Goal: Information Seeking & Learning: Find specific fact

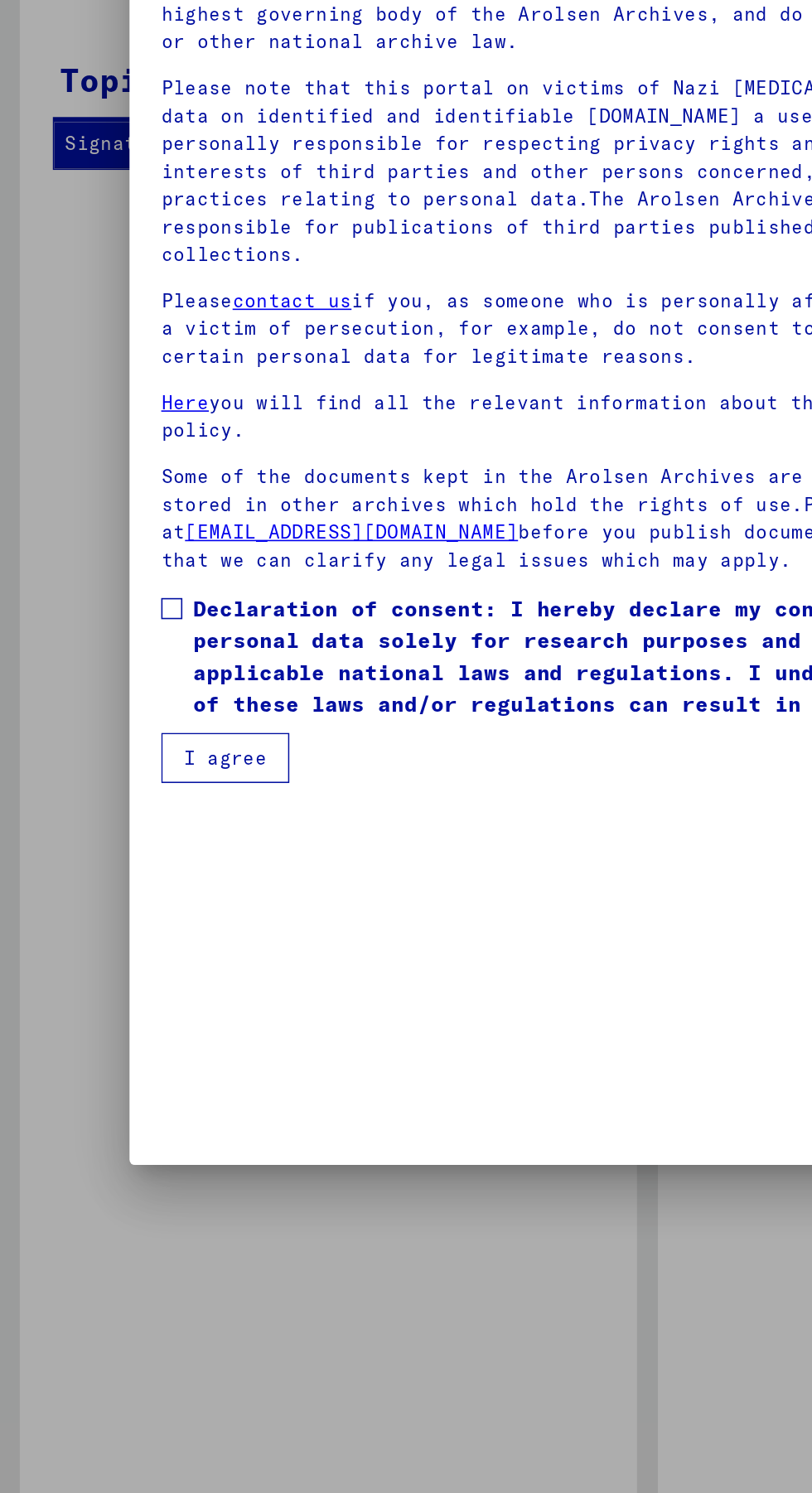
scroll to position [127, 0]
click at [107, 815] on span at bounding box center [108, 808] width 13 height 13
click at [161, 918] on button "I agree" at bounding box center [142, 902] width 80 height 32
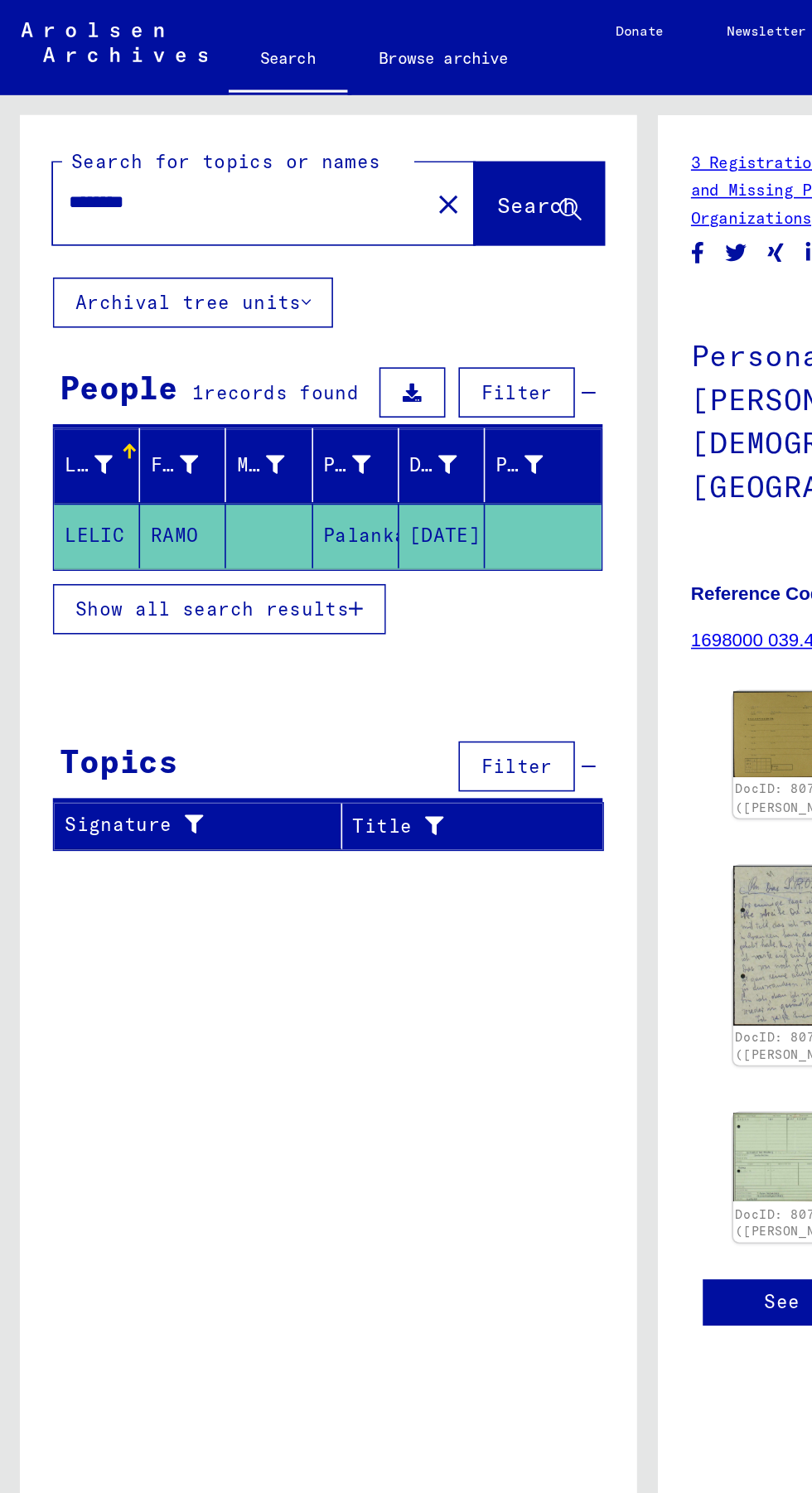
click at [150, 123] on input "********" at bounding box center [150, 127] width 214 height 17
click at [289, 345] on mat-cell "[DATE]" at bounding box center [277, 336] width 54 height 40
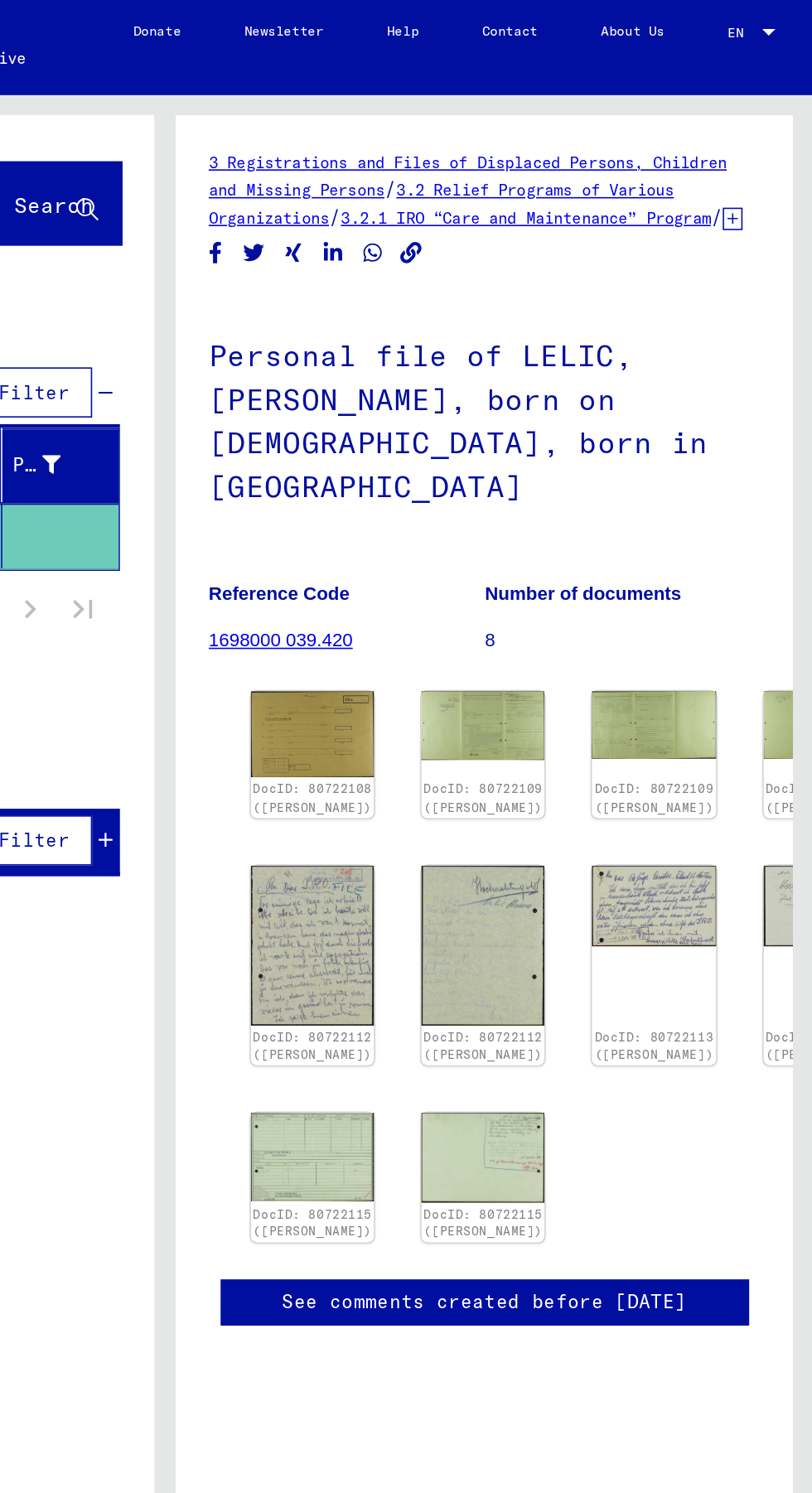
scroll to position [0, 46]
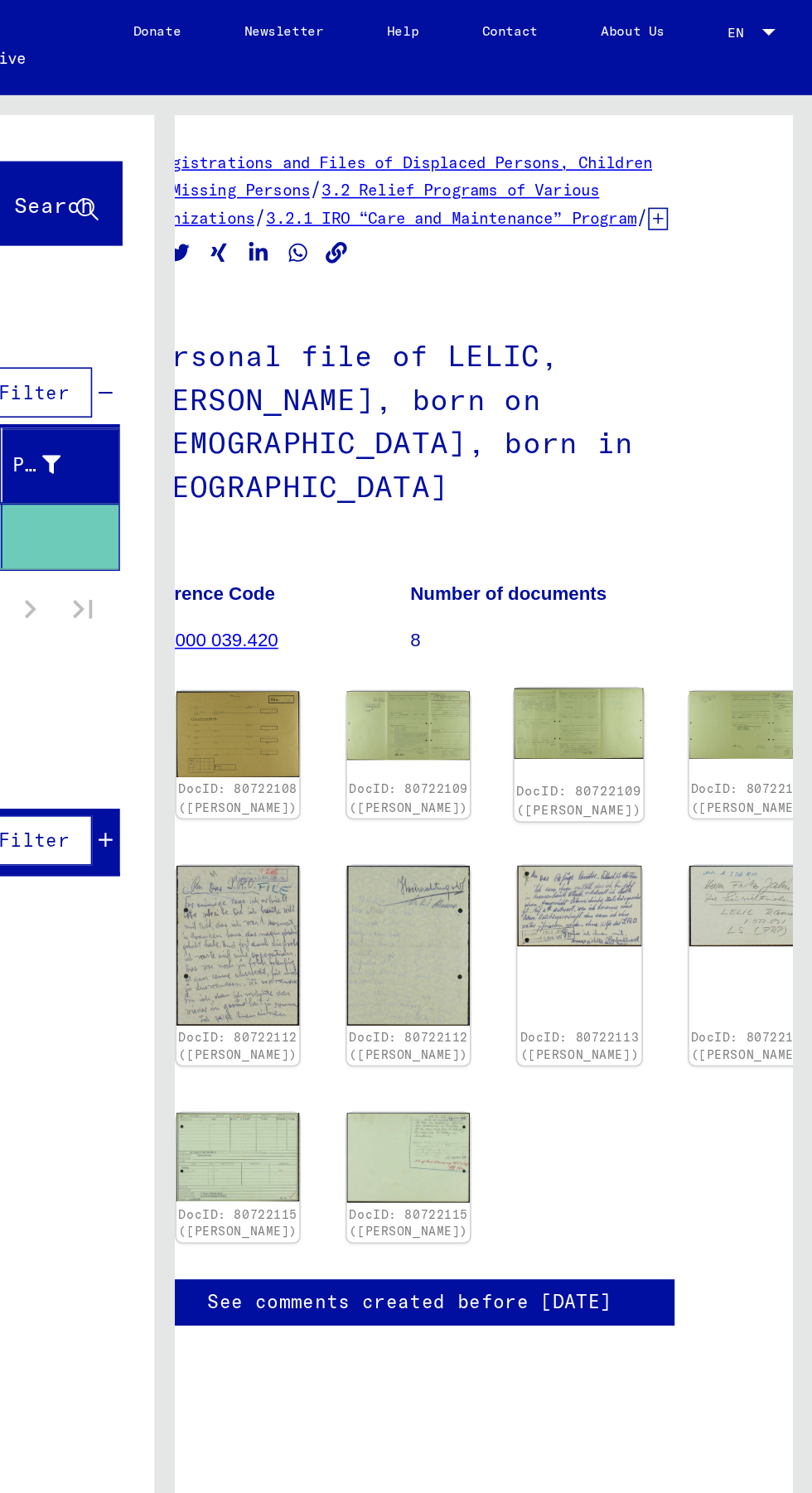
click at [625, 440] on img at bounding box center [665, 454] width 81 height 45
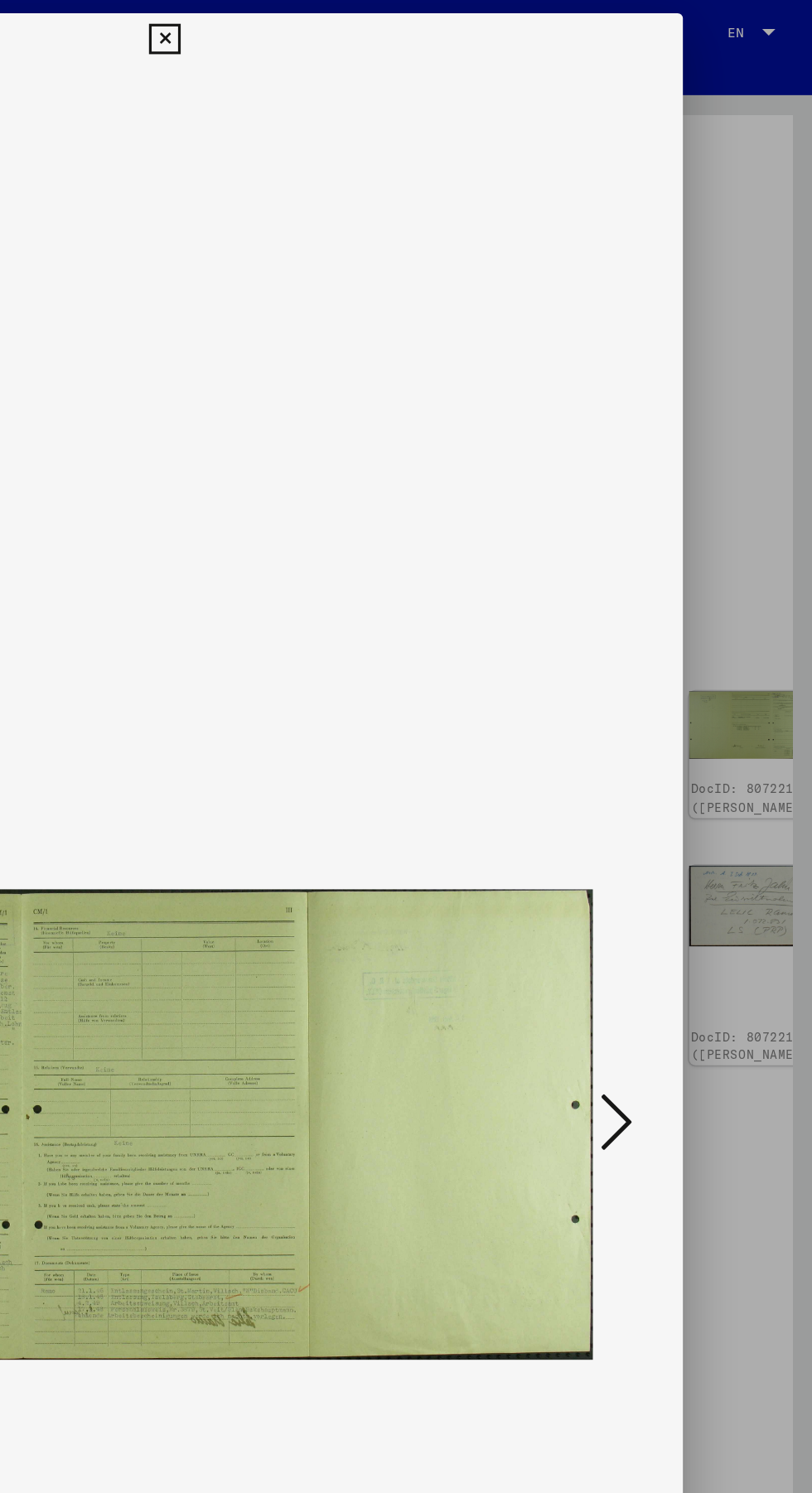
scroll to position [0, 0]
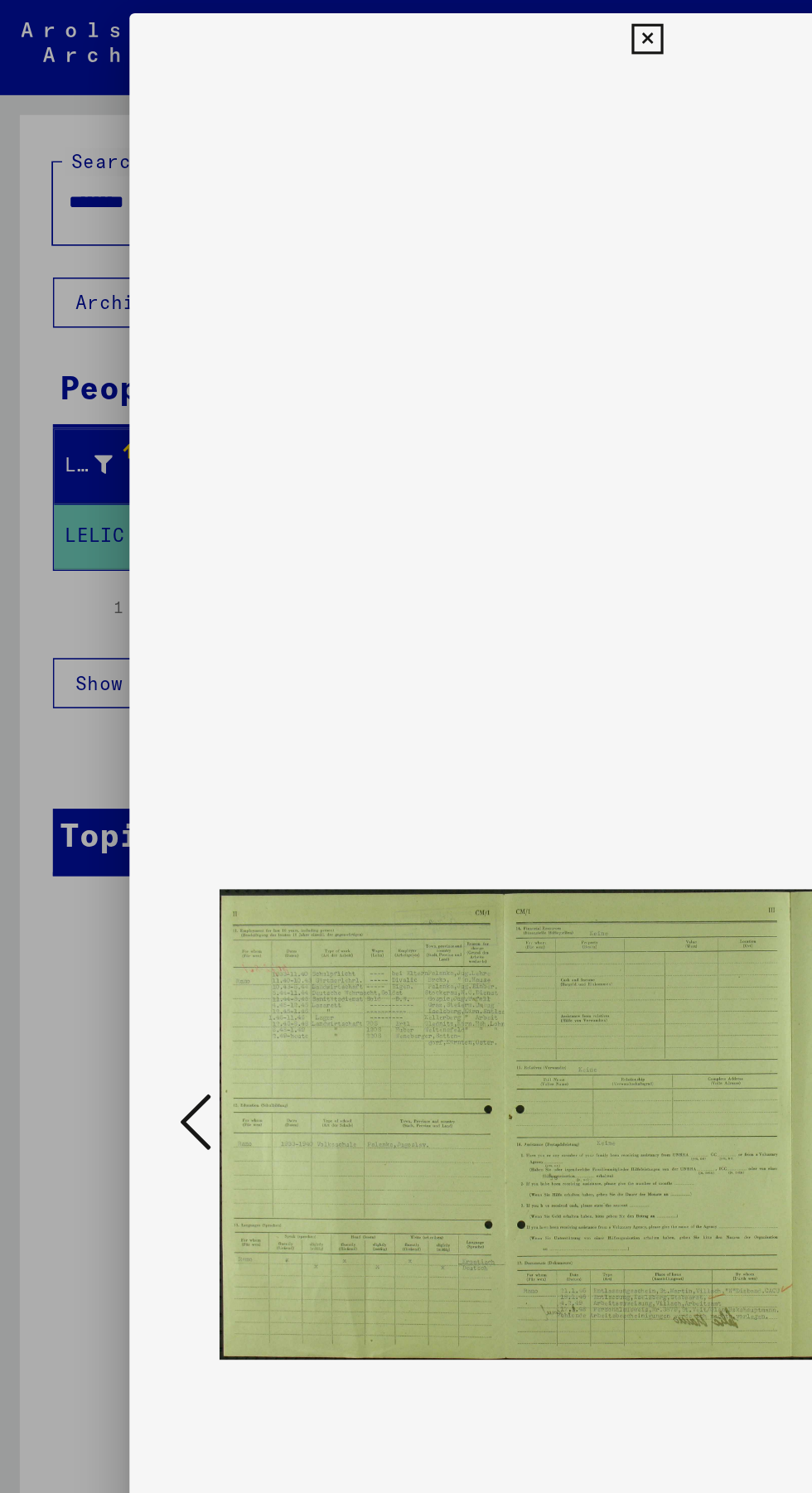
click at [134, 713] on button at bounding box center [122, 704] width 30 height 47
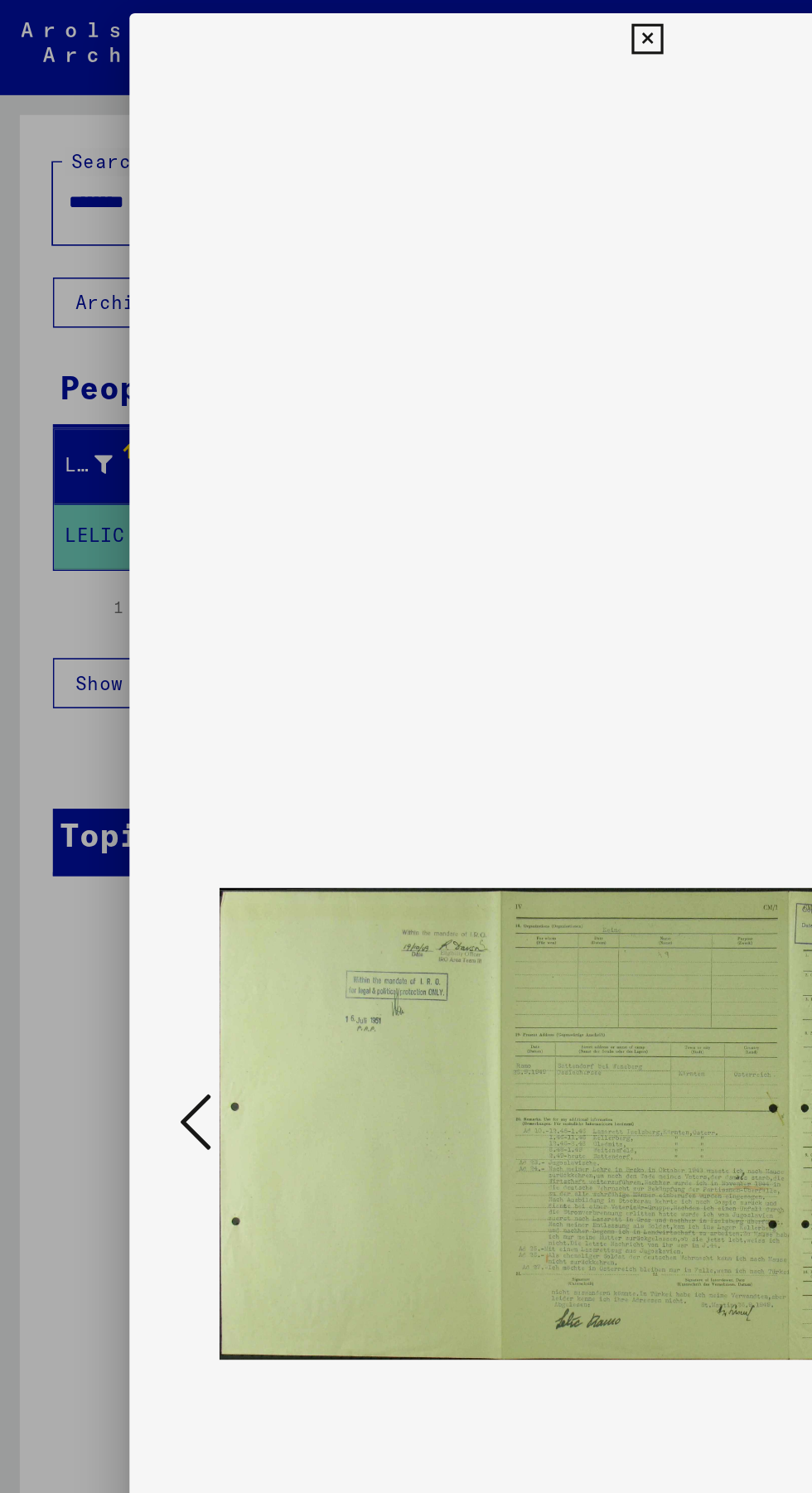
click at [438, 739] on img at bounding box center [406, 705] width 537 height 1327
